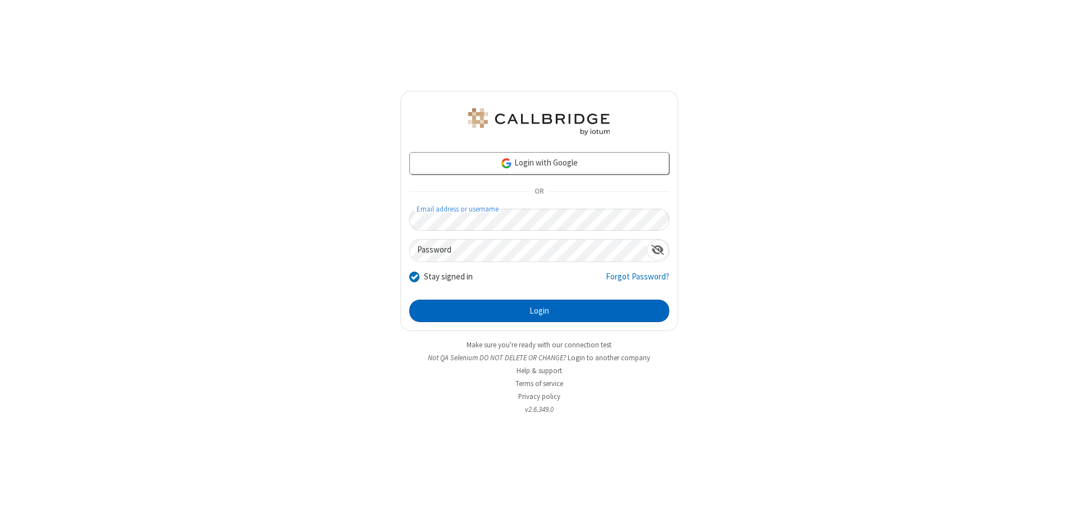
click at [539, 311] on button "Login" at bounding box center [539, 311] width 260 height 22
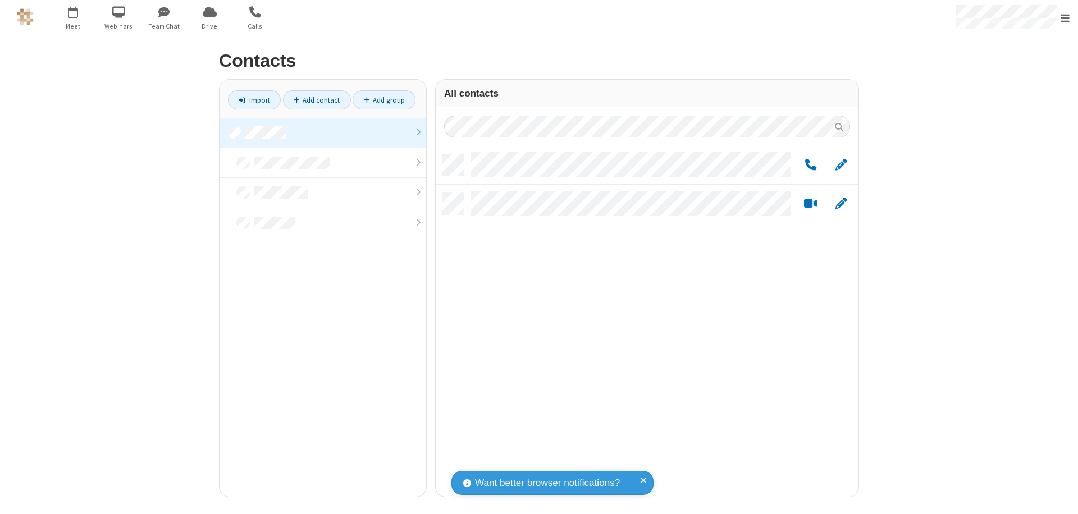
click at [323, 132] on link at bounding box center [323, 133] width 207 height 30
click at [384, 100] on link "Add group" at bounding box center [384, 99] width 63 height 19
